Goal: Check status: Check status

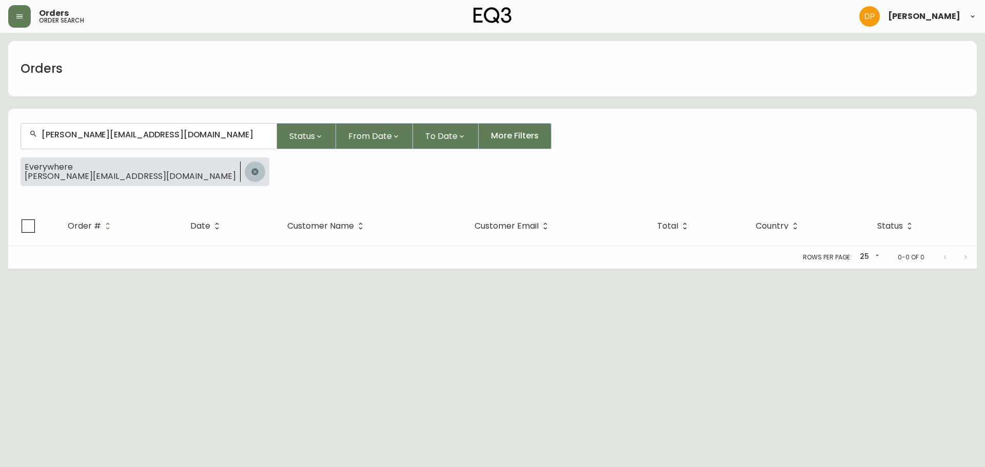
click at [251, 172] on icon "button" at bounding box center [255, 172] width 8 height 8
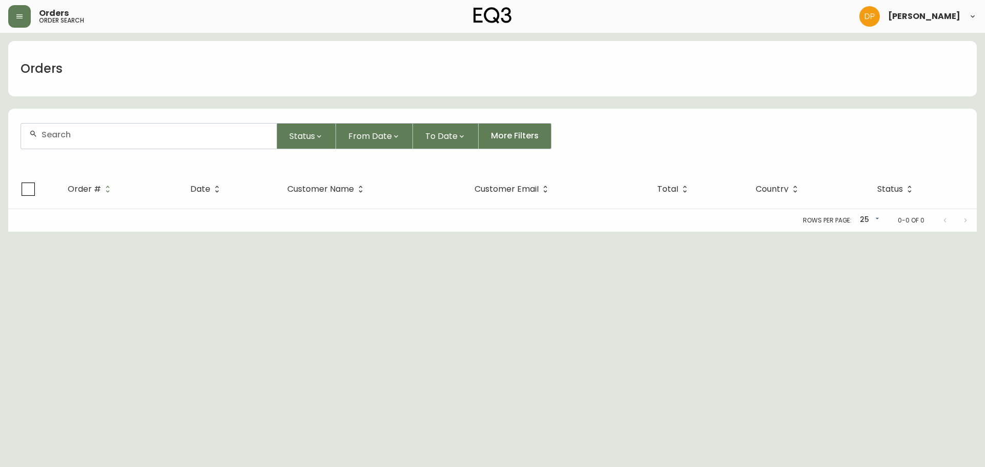
click at [172, 135] on input "text" at bounding box center [155, 135] width 227 height 10
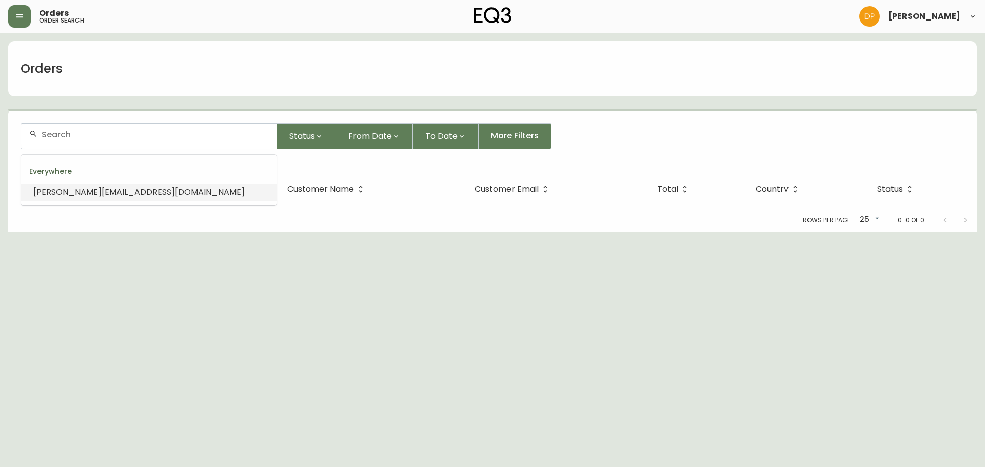
paste input "4133906"
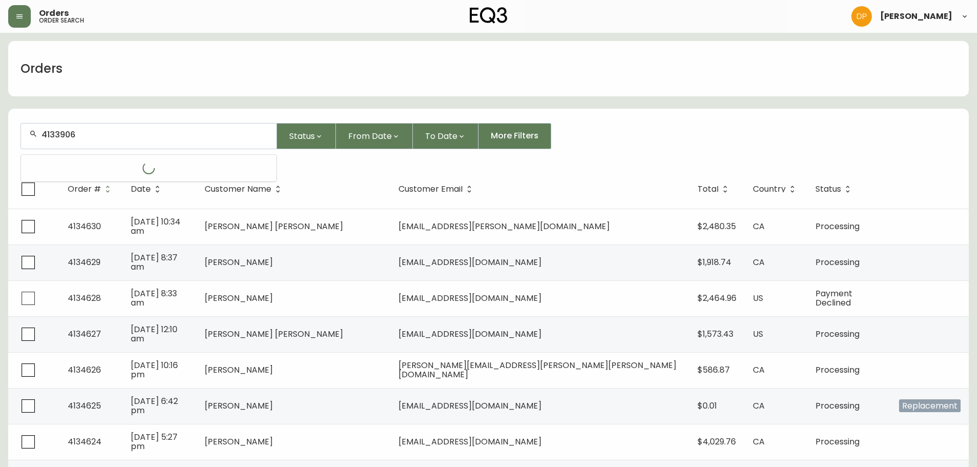
type input "4133906"
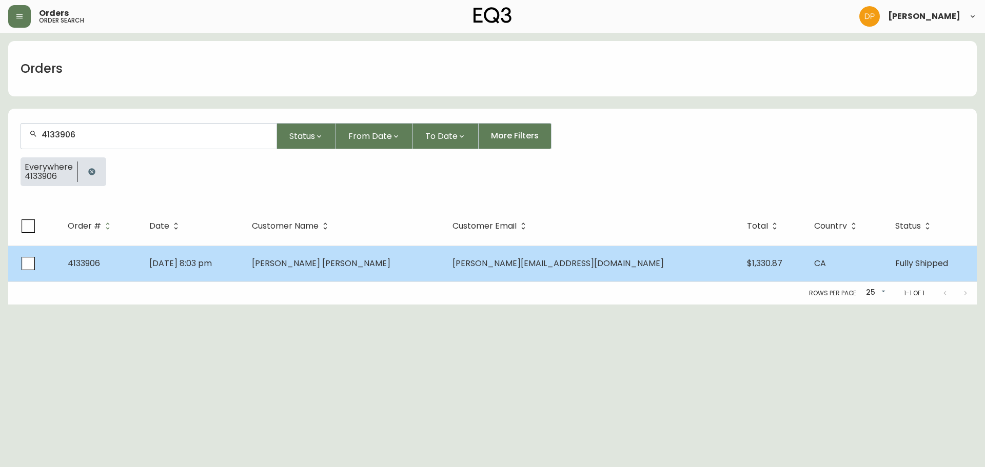
click at [243, 266] on td "[DATE] 8:03 pm" at bounding box center [192, 264] width 102 height 36
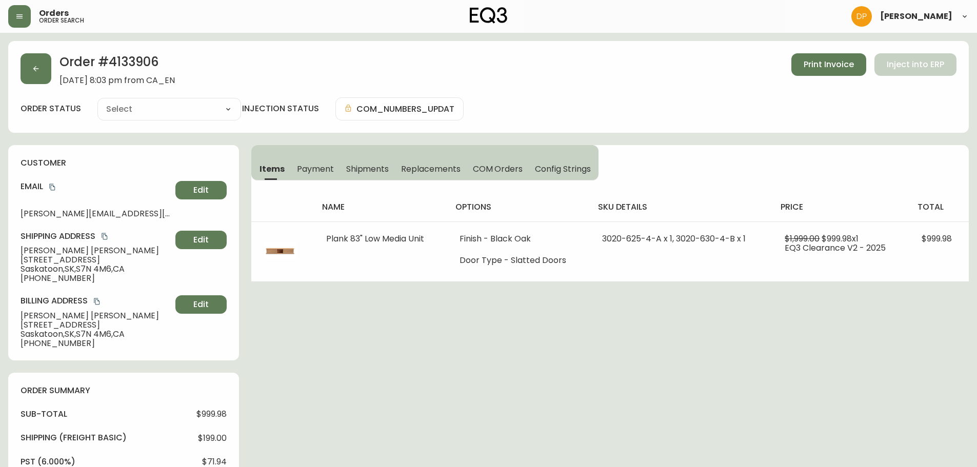
type input "Fully Shipped"
select select "FULLY_SHIPPED"
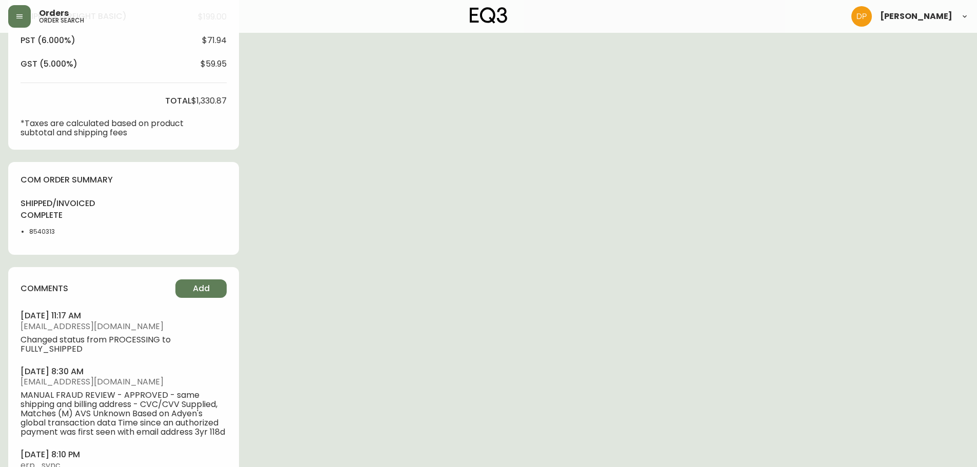
scroll to position [462, 0]
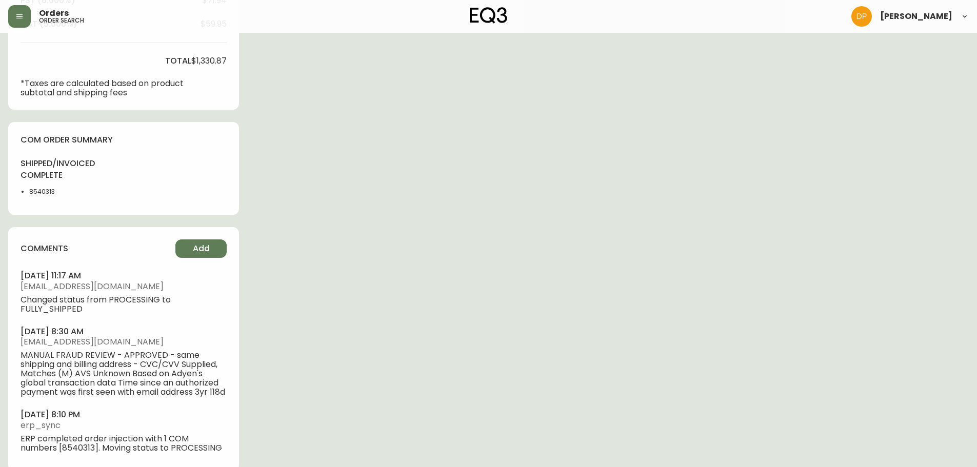
click at [44, 195] on li "8540313" at bounding box center [55, 191] width 52 height 9
copy li "8540313"
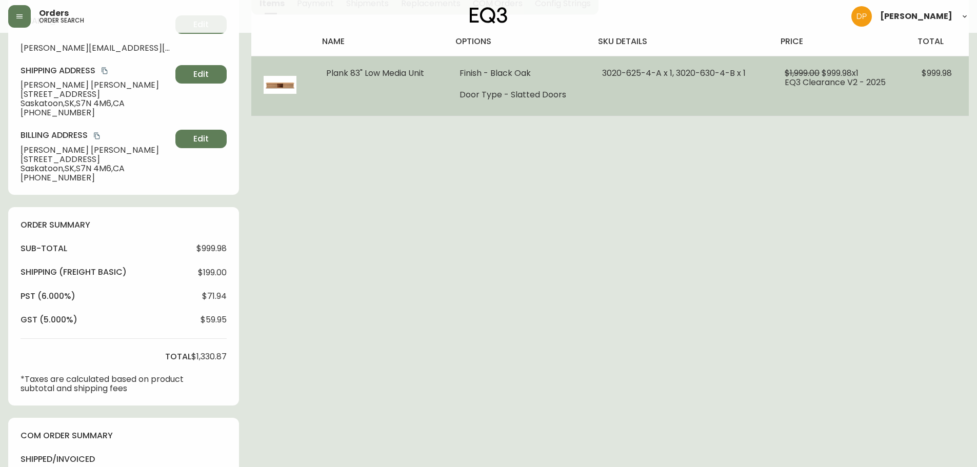
scroll to position [0, 0]
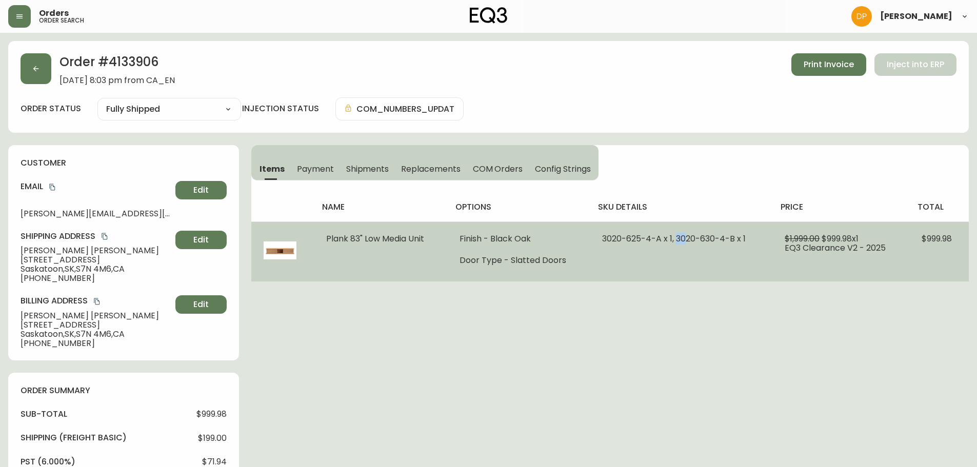
drag, startPoint x: 675, startPoint y: 240, endPoint x: 685, endPoint y: 243, distance: 10.6
click at [685, 243] on span "3020-625-4-A x 1, 3020-630-4-B x 1" at bounding box center [674, 239] width 144 height 12
click at [733, 236] on span "3020-625-4-A x 1, 3020-630-4-B x 1" at bounding box center [674, 239] width 144 height 12
copy span "3020-630-4-B"
